Goal: Obtain resource: Download file/media

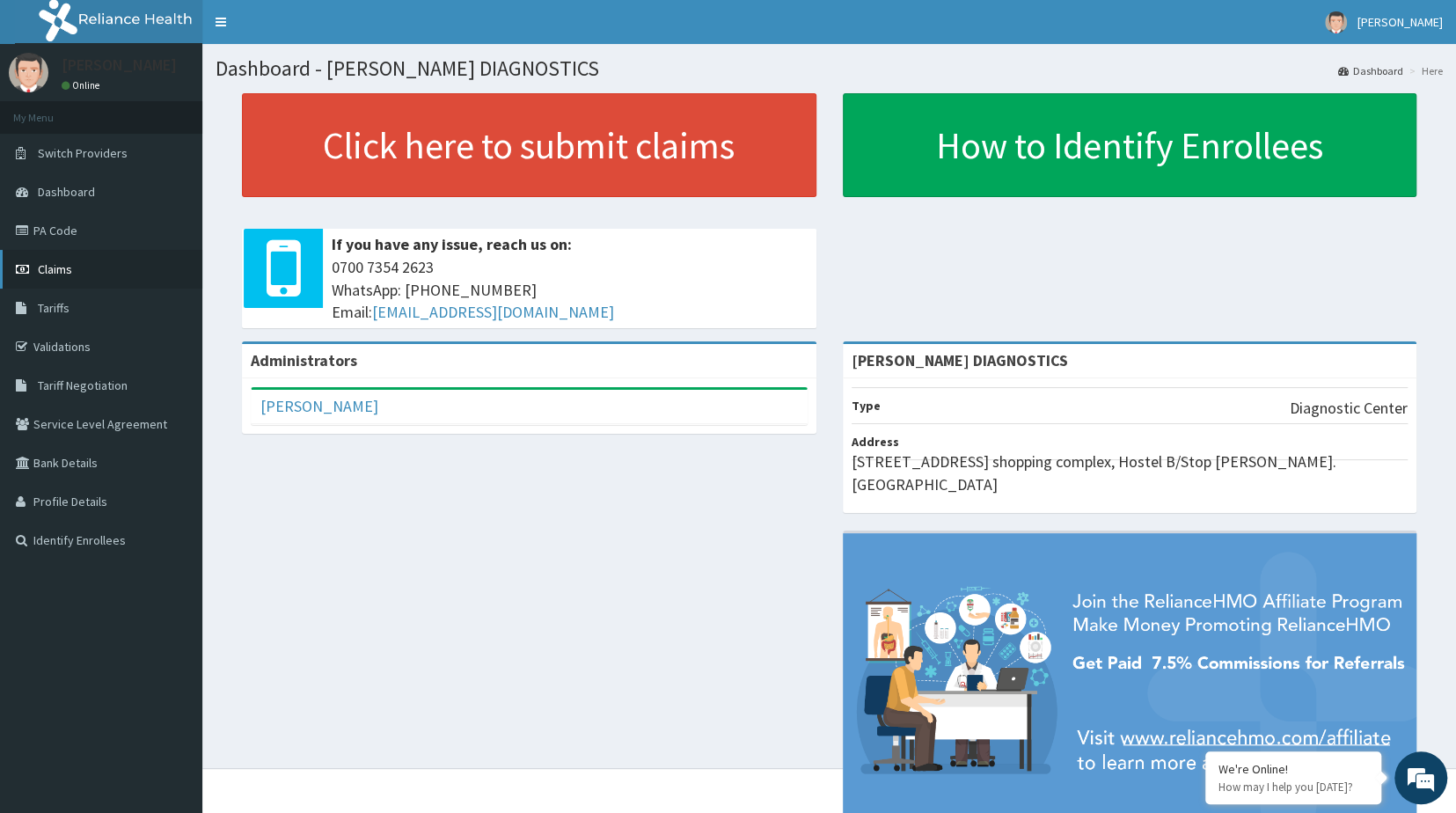
click at [86, 272] on link "Claims" at bounding box center [101, 269] width 202 height 39
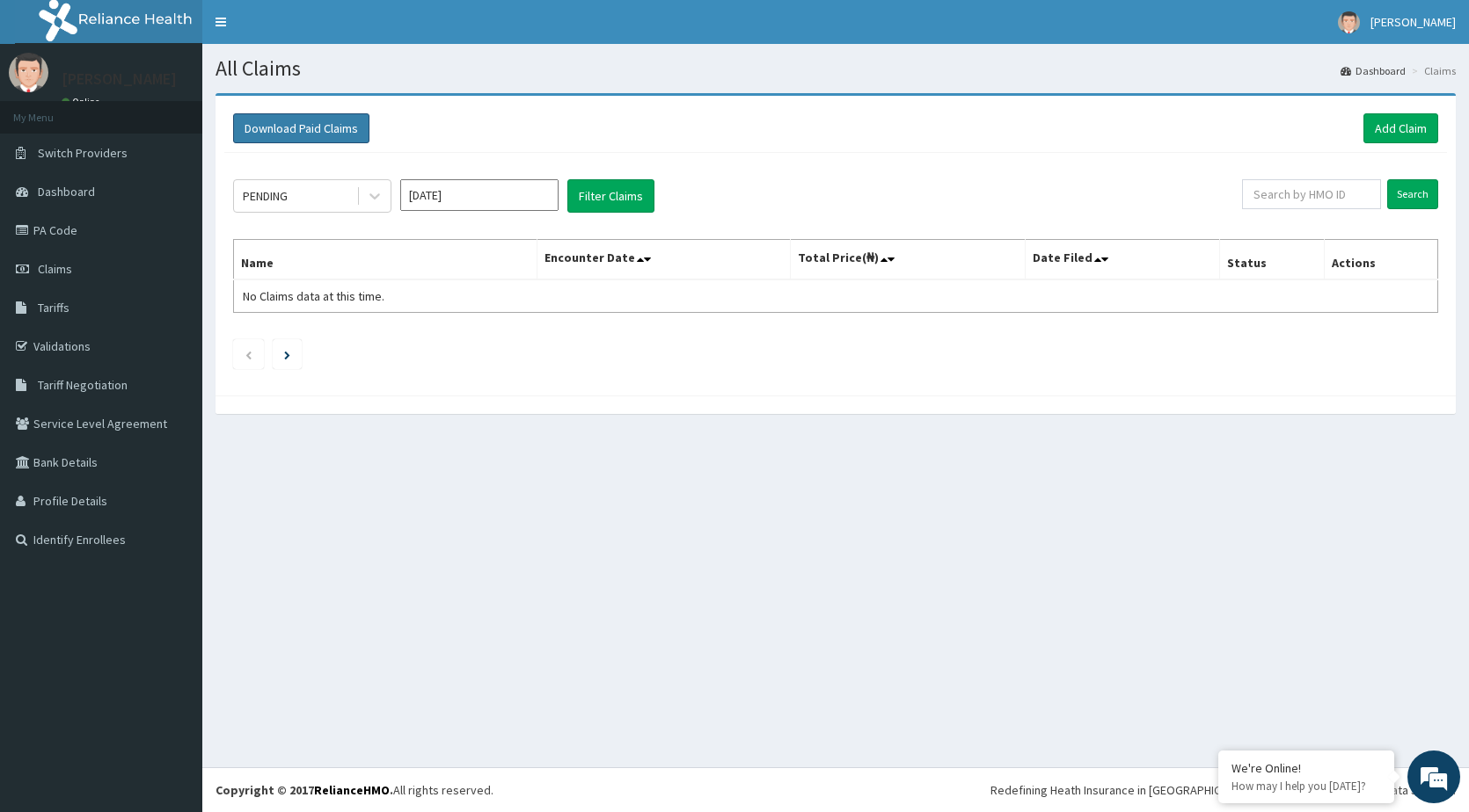
click at [310, 127] on button "Download Paid Claims" at bounding box center [301, 128] width 136 height 30
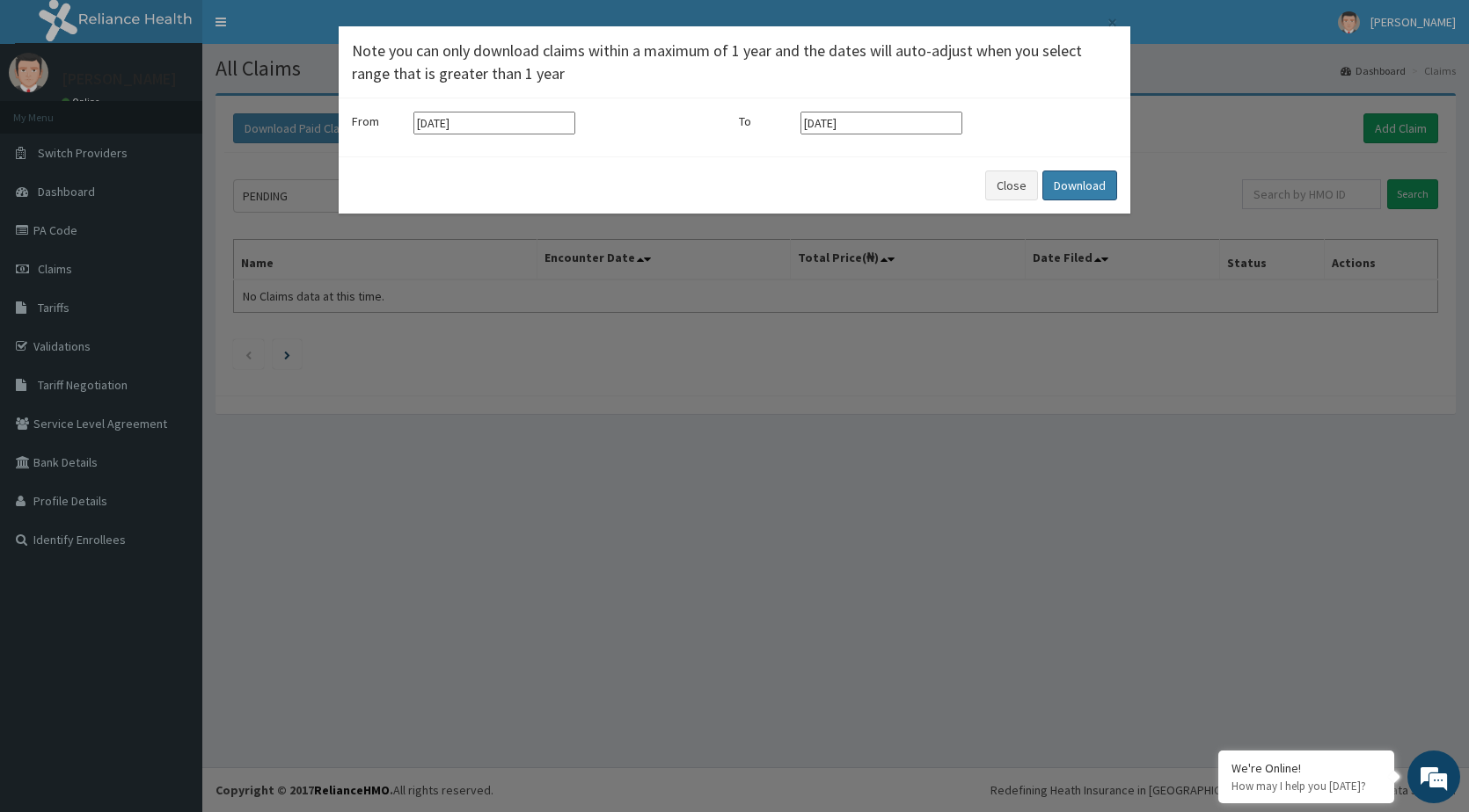
click at [1091, 183] on button "Download" at bounding box center [1080, 185] width 75 height 30
click at [1014, 189] on button "Close" at bounding box center [1011, 185] width 53 height 30
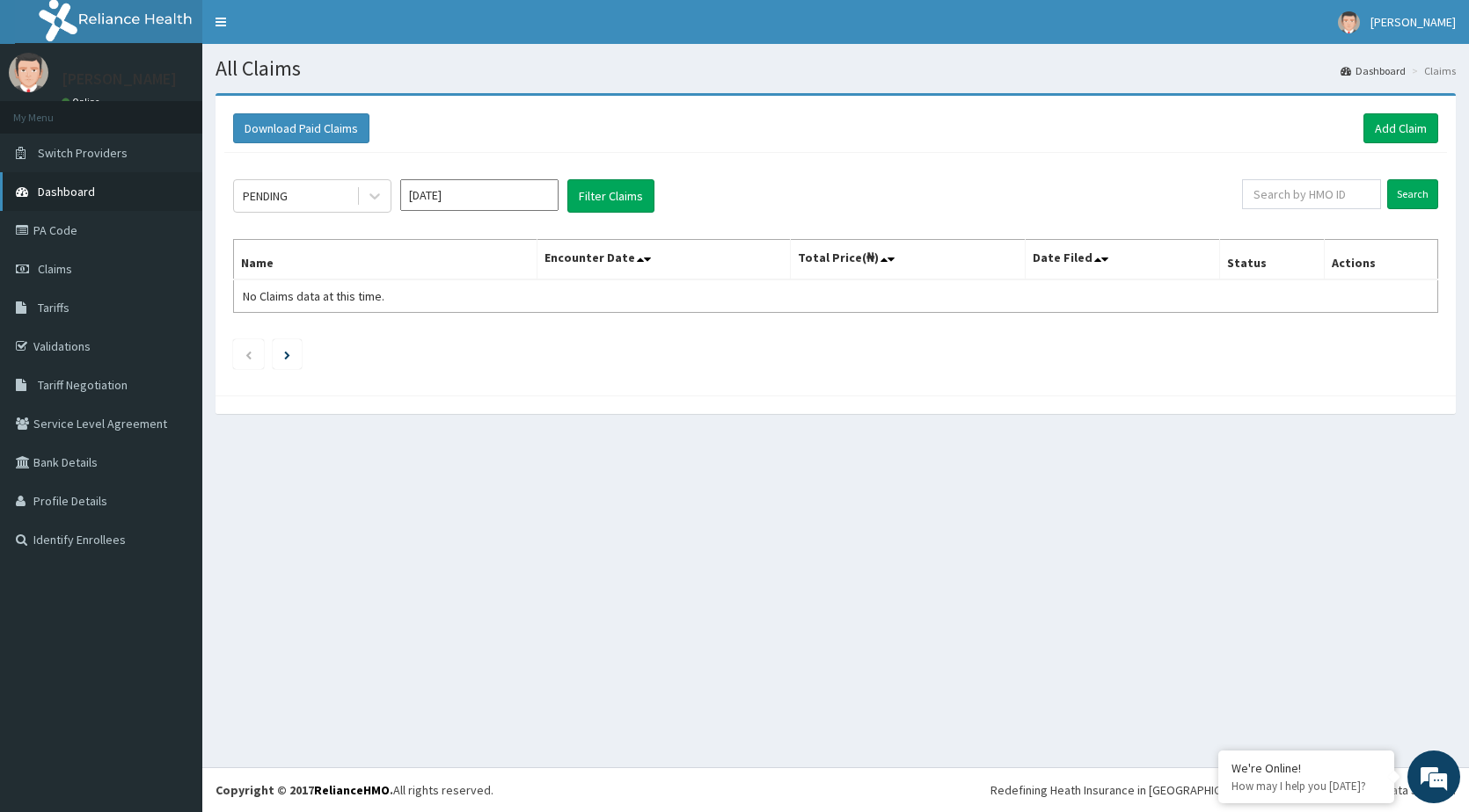
click at [51, 189] on span "Dashboard" at bounding box center [66, 191] width 57 height 16
